Goal: Task Accomplishment & Management: Use online tool/utility

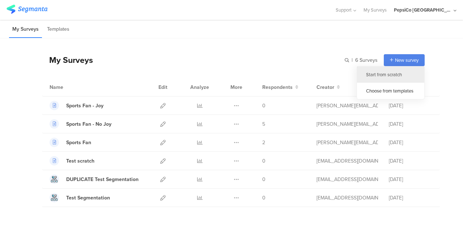
click at [390, 71] on div "Start from scratch" at bounding box center [390, 74] width 67 height 16
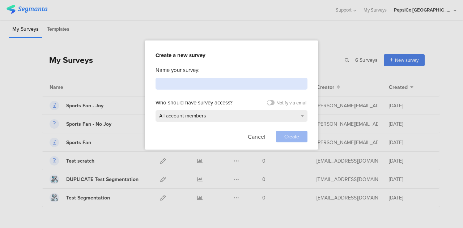
click at [259, 83] on input at bounding box center [231, 84] width 152 height 12
type input "P"
type input "Profiling Switch"
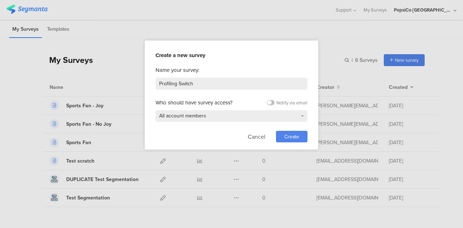
click at [292, 138] on span "Create" at bounding box center [291, 137] width 15 height 8
